Goal: Information Seeking & Learning: Learn about a topic

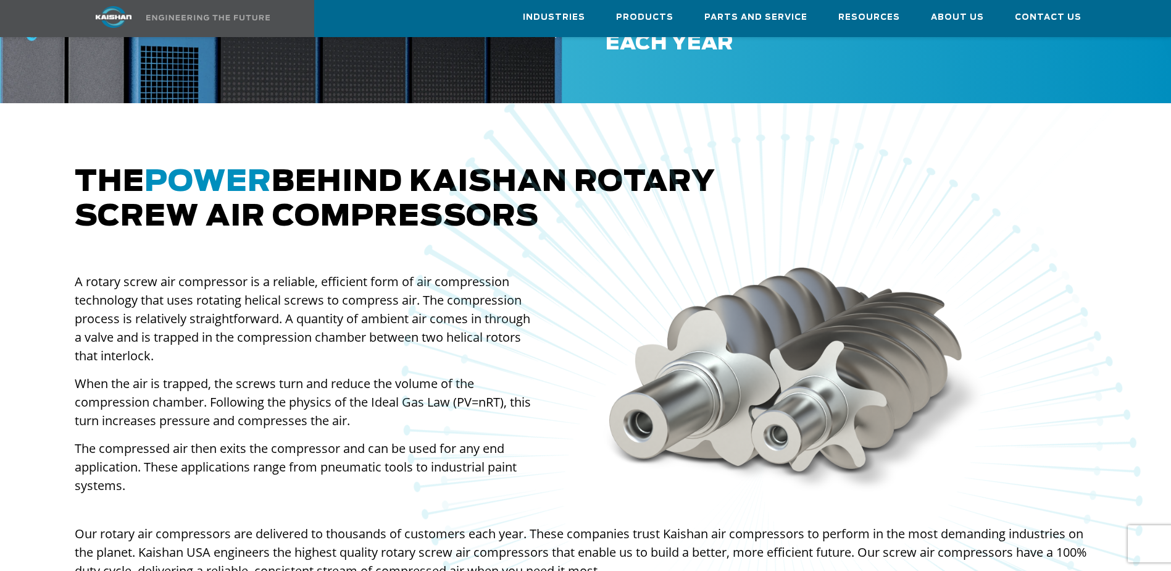
scroll to position [741, 0]
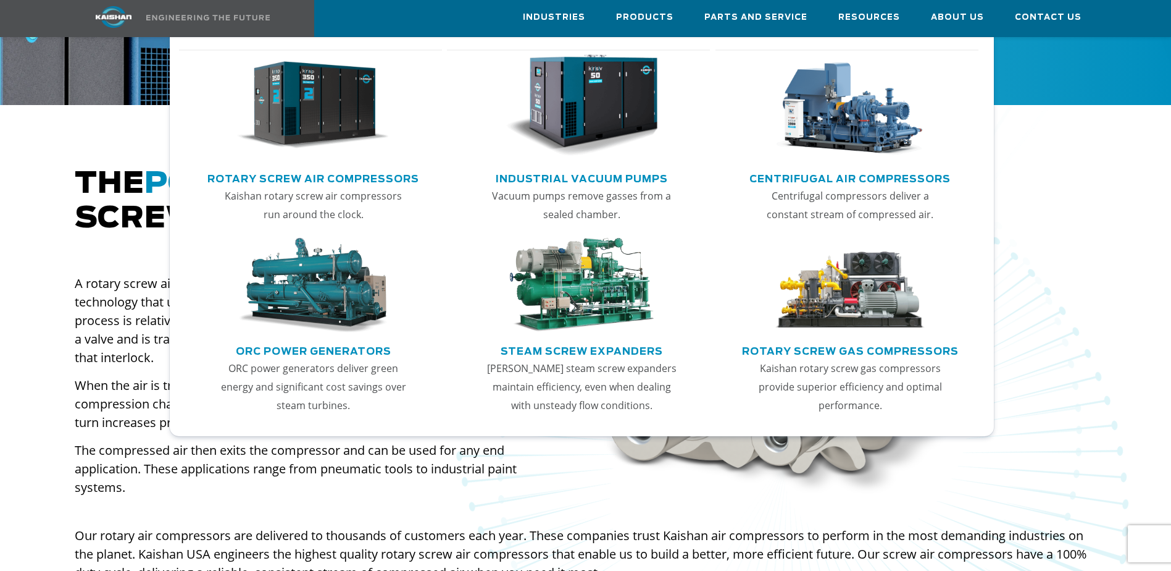
click at [827, 168] on link "Centrifugal Air Compressors" at bounding box center [850, 177] width 201 height 19
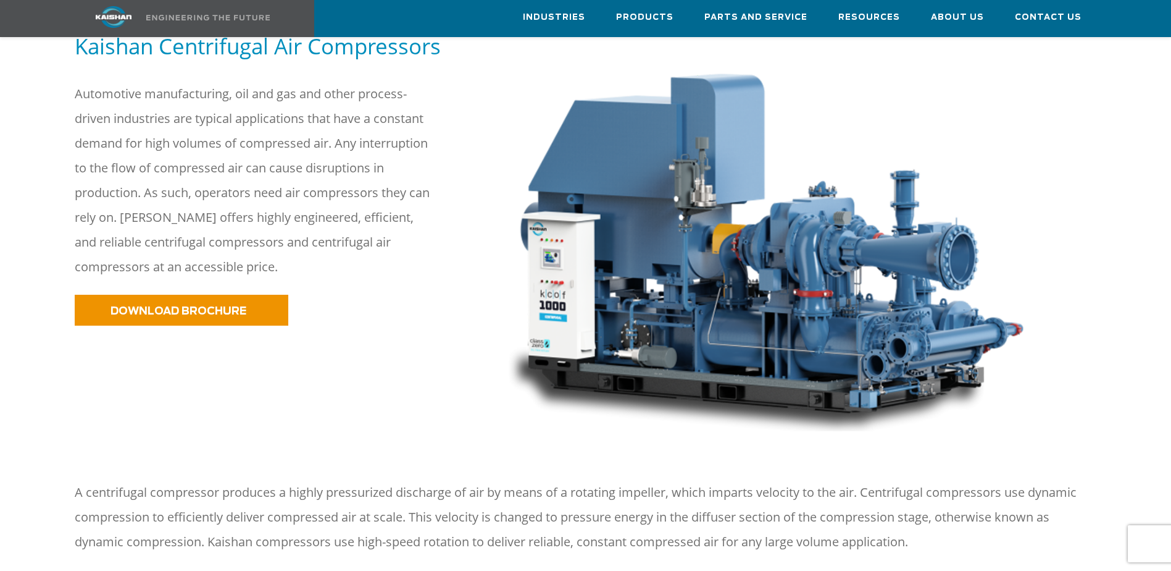
scroll to position [185, 0]
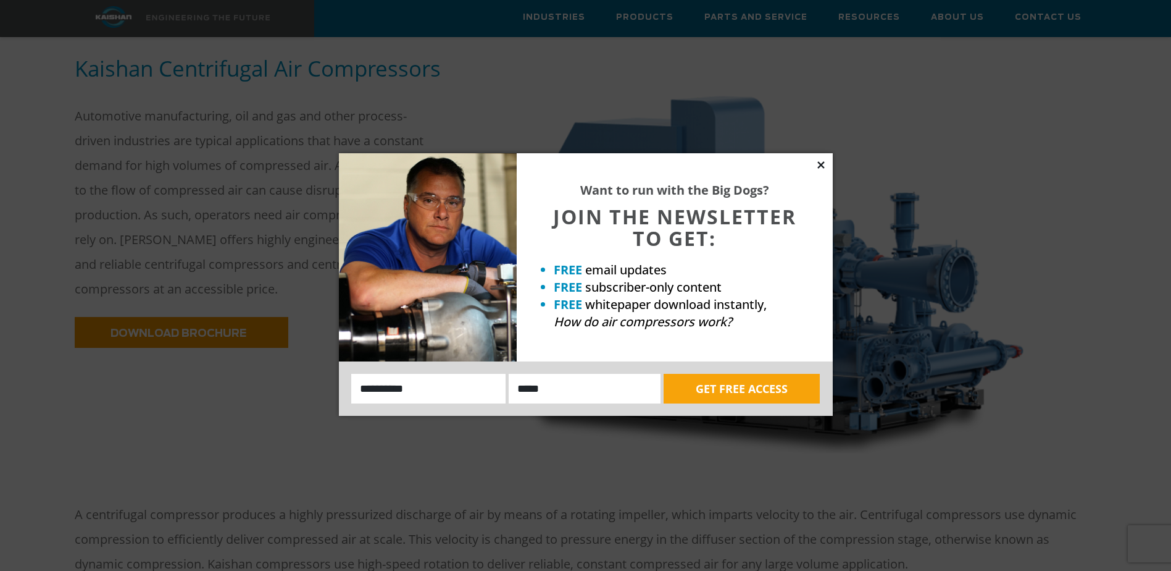
click at [818, 162] on icon at bounding box center [821, 164] width 7 height 7
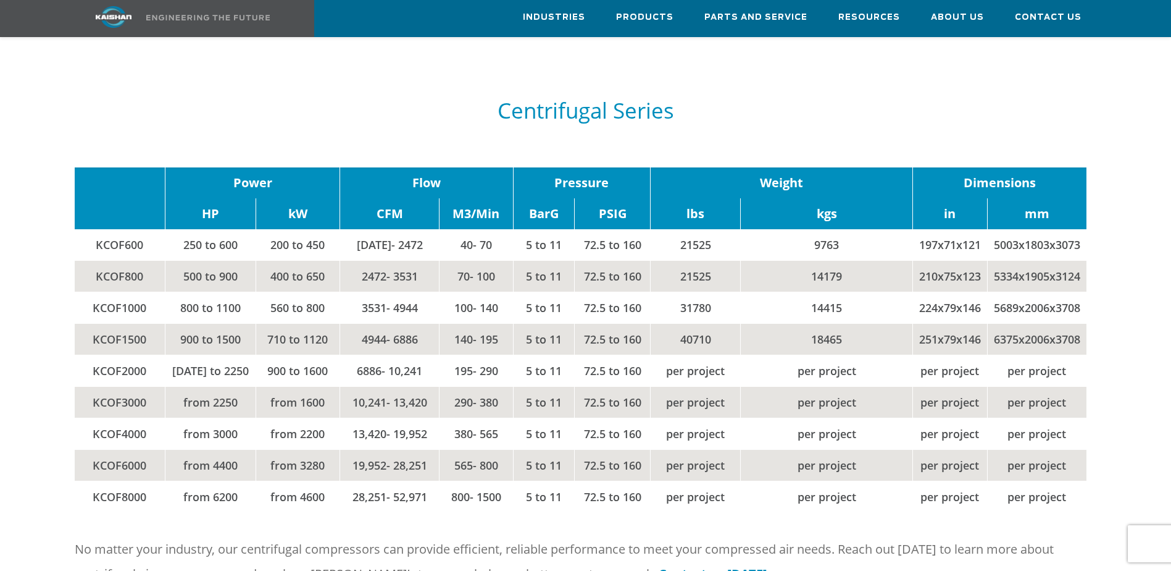
scroll to position [1605, 0]
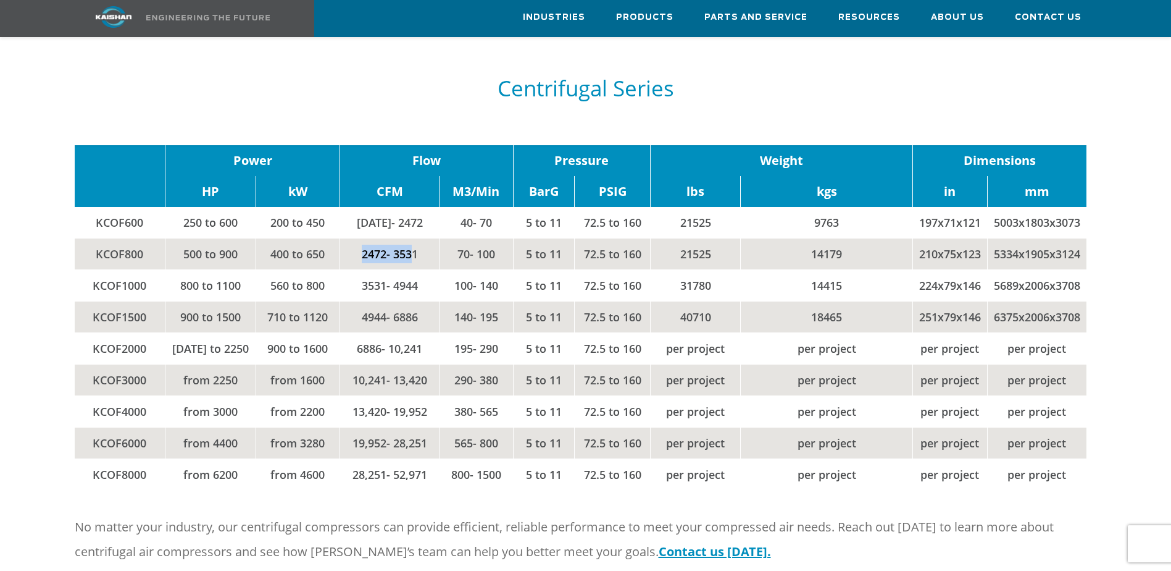
drag, startPoint x: 359, startPoint y: 236, endPoint x: 413, endPoint y: 237, distance: 53.7
click at [413, 238] on td "2472- 3531" at bounding box center [389, 253] width 99 height 31
drag, startPoint x: 413, startPoint y: 237, endPoint x: 421, endPoint y: 237, distance: 7.4
click at [421, 238] on td "2472- 3531" at bounding box center [389, 253] width 99 height 31
drag, startPoint x: 416, startPoint y: 236, endPoint x: 354, endPoint y: 237, distance: 61.8
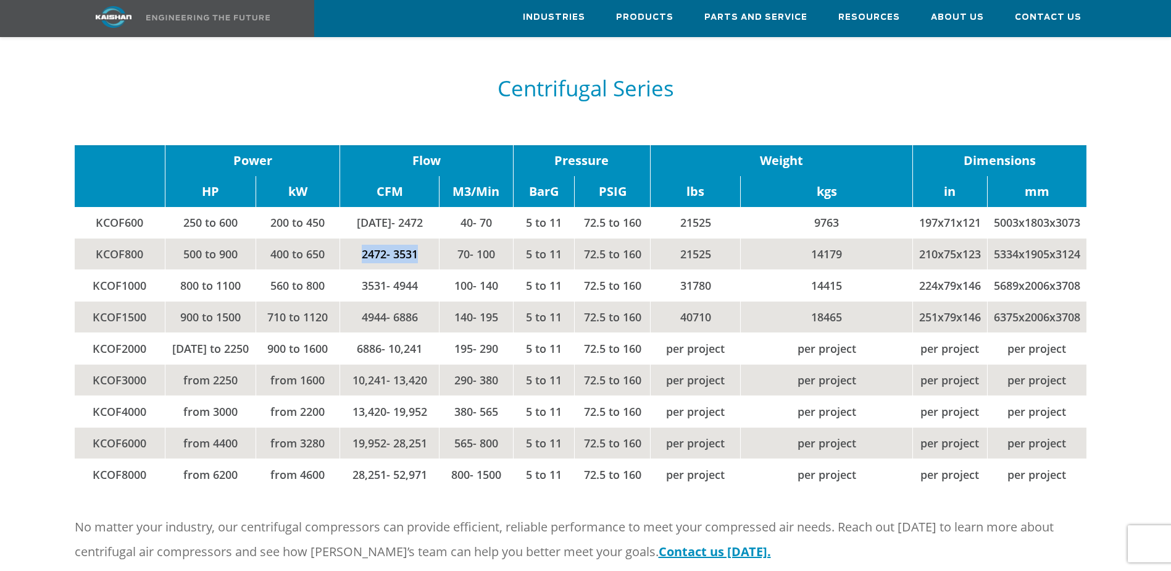
click at [354, 238] on td "2472- 3531" at bounding box center [389, 253] width 99 height 31
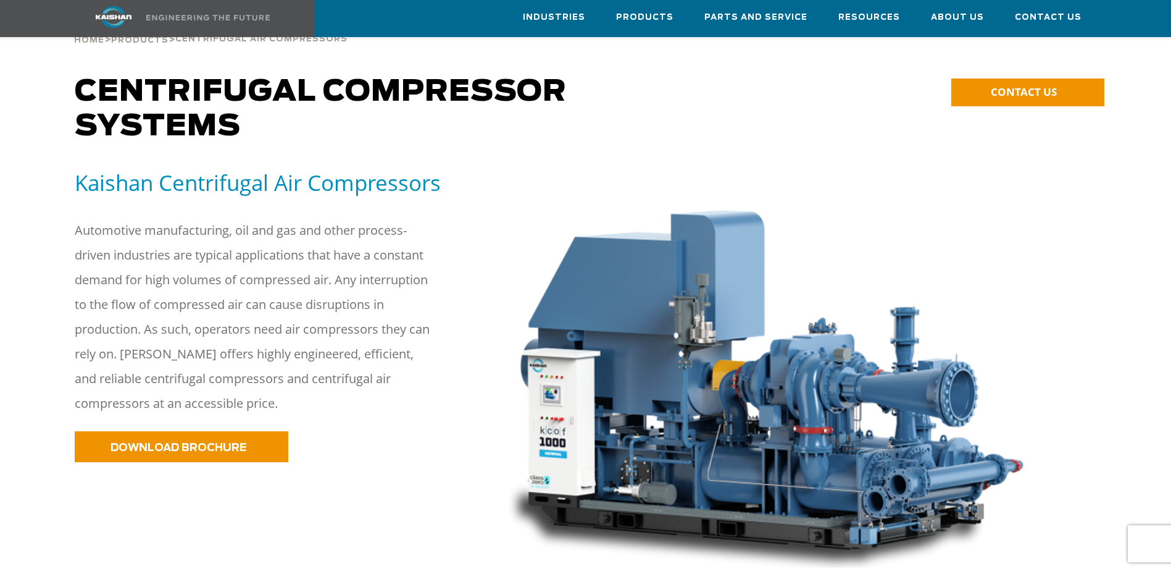
scroll to position [0, 0]
